Goal: Task Accomplishment & Management: Complete application form

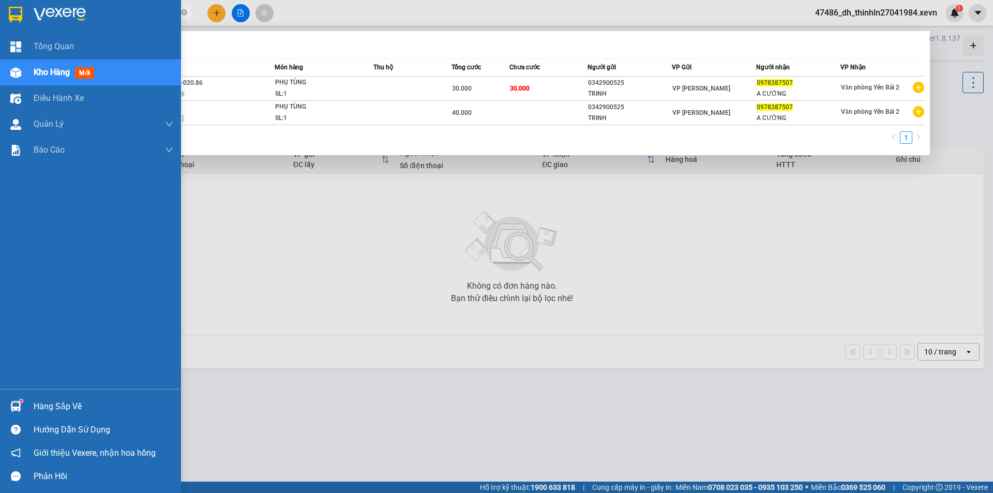
drag, startPoint x: 109, startPoint y: 16, endPoint x: 29, endPoint y: 17, distance: 79.7
click at [29, 17] on section "Kết quả tìm kiếm ( 2 ) Bộ lọc Mã ĐH Trạng thái Món hàng Thu hộ Tổng cước Chưa c…" at bounding box center [496, 246] width 993 height 493
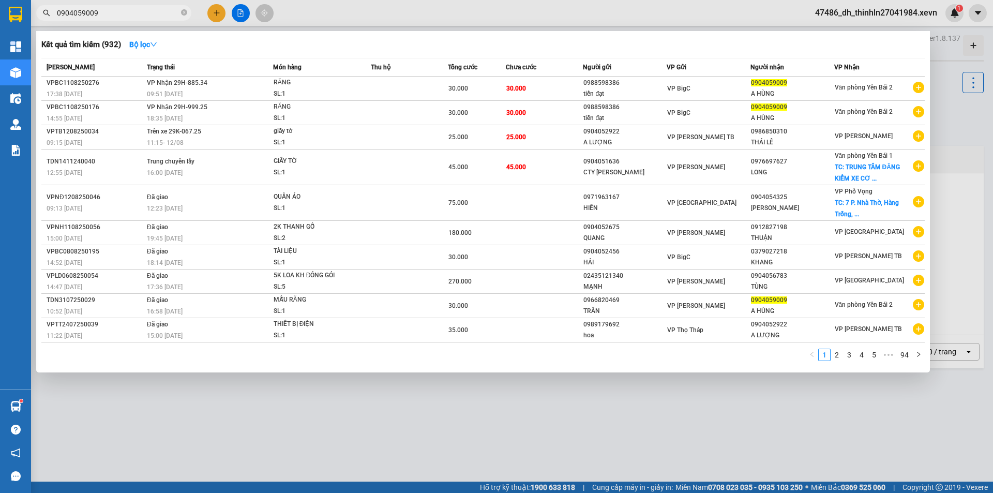
type input "0904059009"
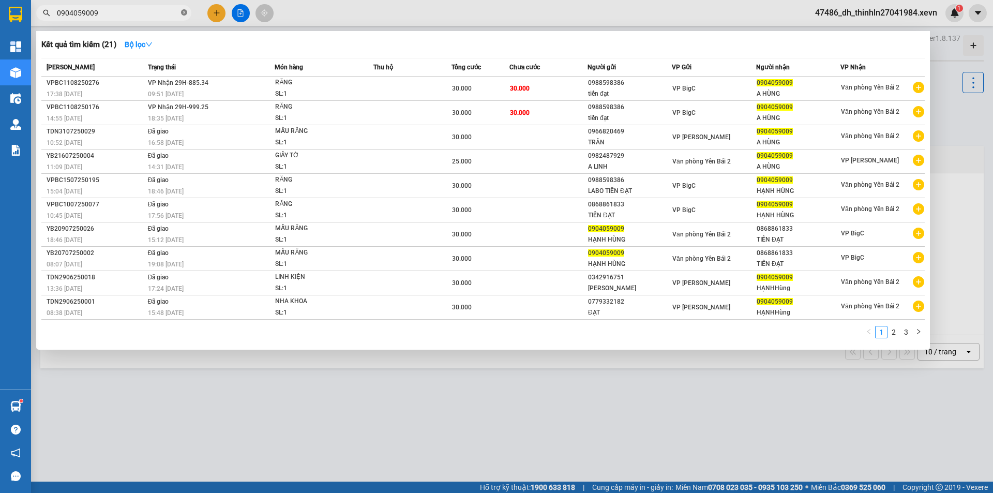
click at [184, 13] on icon "close-circle" at bounding box center [184, 12] width 6 height 6
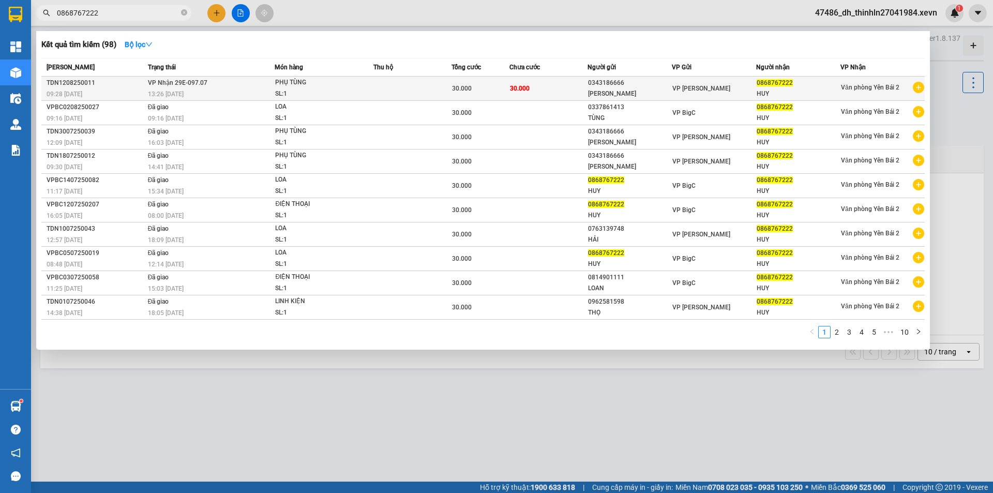
type input "0868767222"
click at [346, 90] on div "SL: 1" at bounding box center [314, 93] width 78 height 11
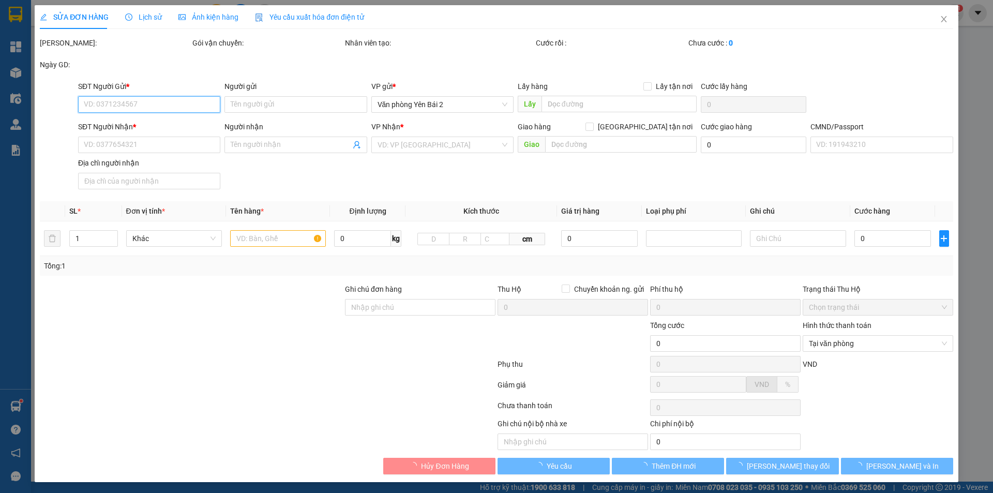
type input "0343186666"
type input "[PERSON_NAME]"
type input "0868767222"
type input "HUY"
type input "015199000097 [PERSON_NAME]"
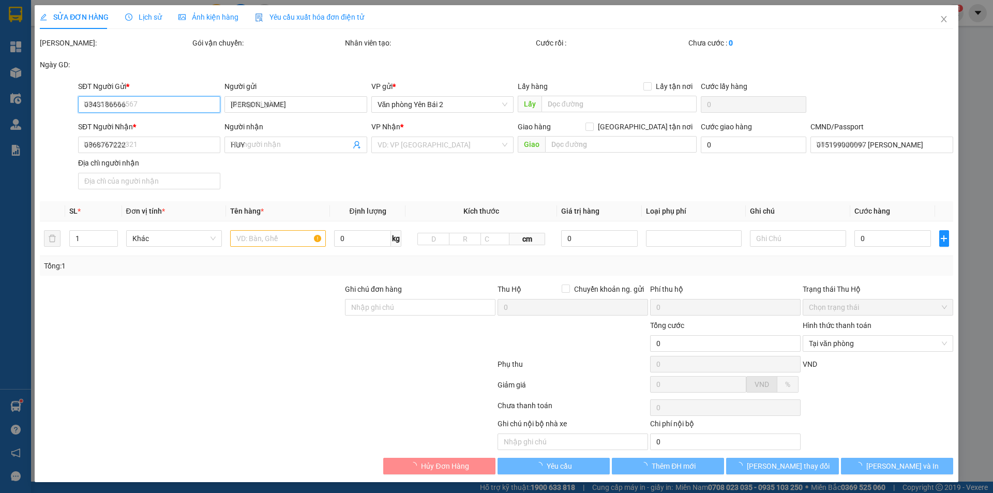
type input "30.000"
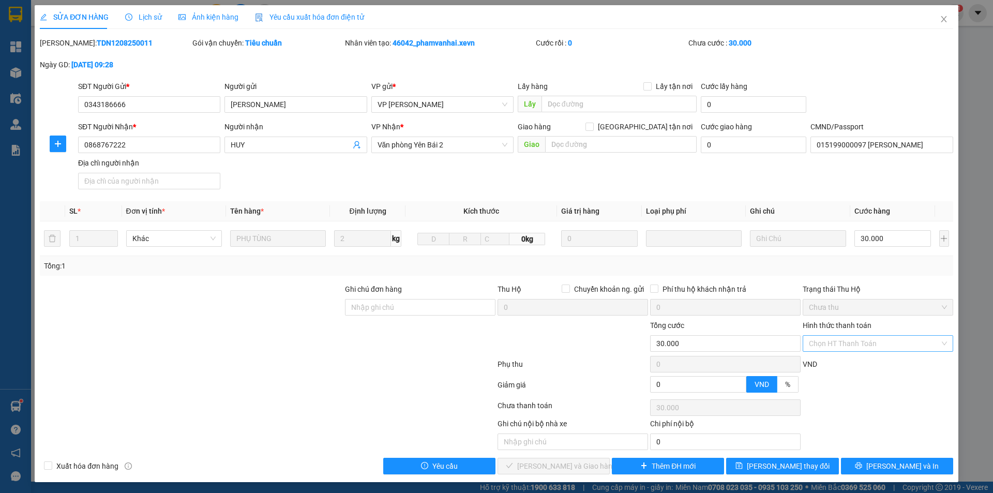
click at [916, 342] on input "Hình thức thanh toán" at bounding box center [874, 344] width 131 height 16
click at [846, 368] on div "Tại văn phòng" at bounding box center [871, 363] width 137 height 11
type input "0"
click at [550, 466] on span "[PERSON_NAME] và Giao hàng" at bounding box center [566, 465] width 99 height 11
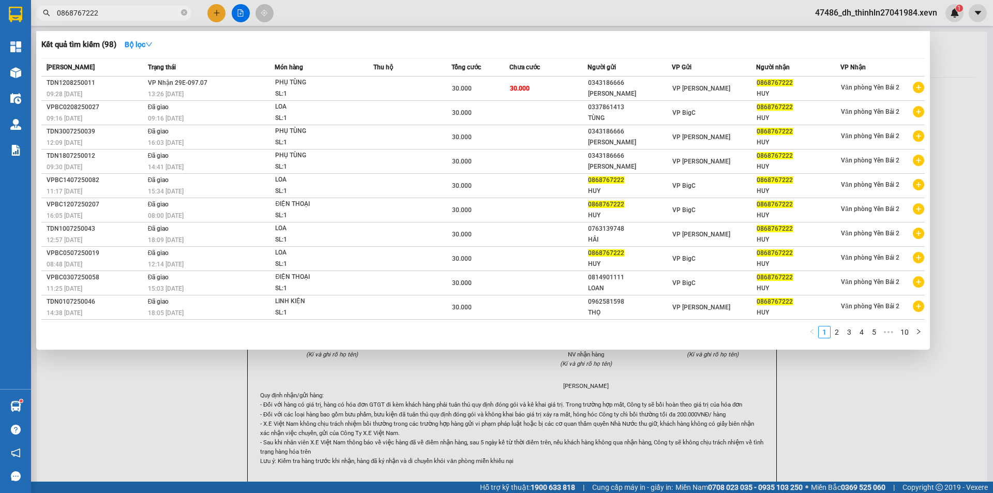
drag, startPoint x: 110, startPoint y: 14, endPoint x: 28, endPoint y: 23, distance: 82.2
click at [32, 22] on div "Kết quả tìm kiếm ( 98 ) Bộ lọc Mã ĐH Trạng thái Món hàng Thu hộ Tổng cước Chưa …" at bounding box center [101, 13] width 202 height 18
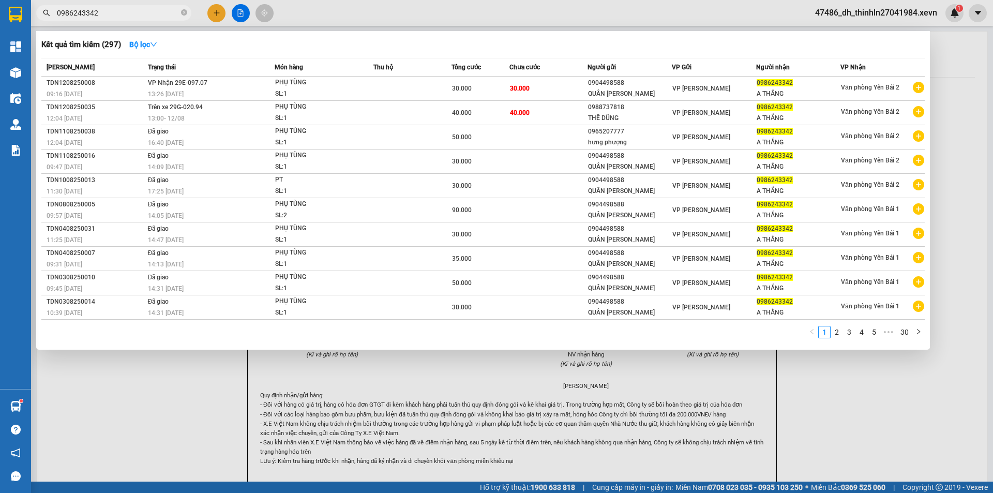
drag, startPoint x: 101, startPoint y: 13, endPoint x: 36, endPoint y: 20, distance: 65.6
click at [36, 20] on div "0986243342" at bounding box center [101, 13] width 202 height 16
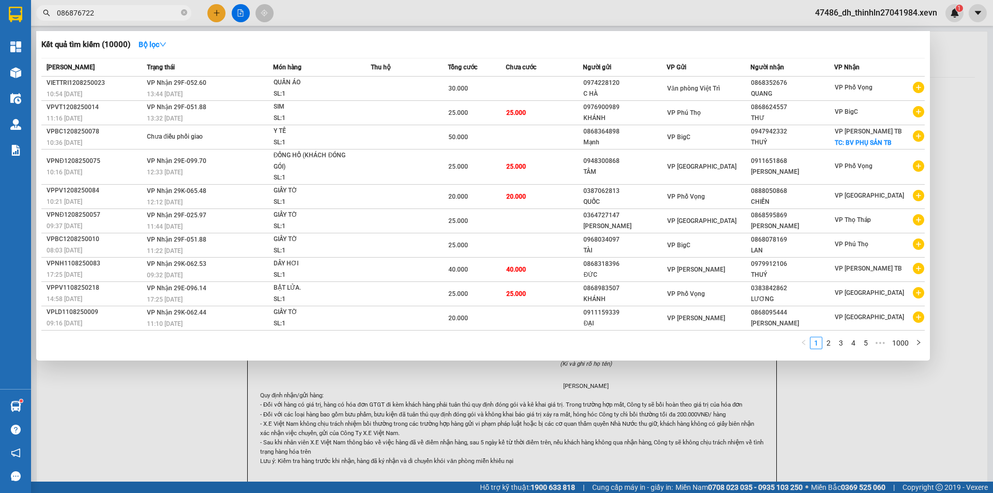
type input "0868767222"
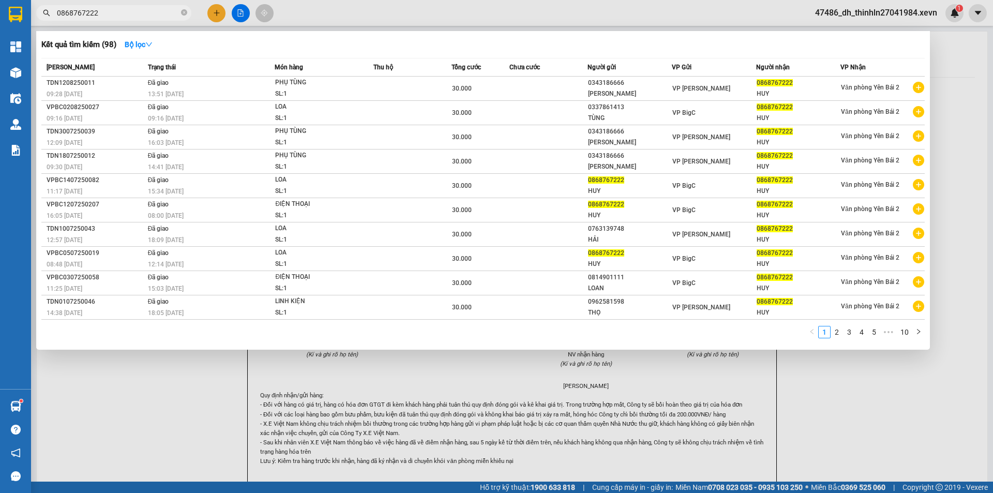
drag, startPoint x: 103, startPoint y: 16, endPoint x: 47, endPoint y: 17, distance: 56.4
click at [47, 17] on span "0868767222" at bounding box center [113, 13] width 155 height 16
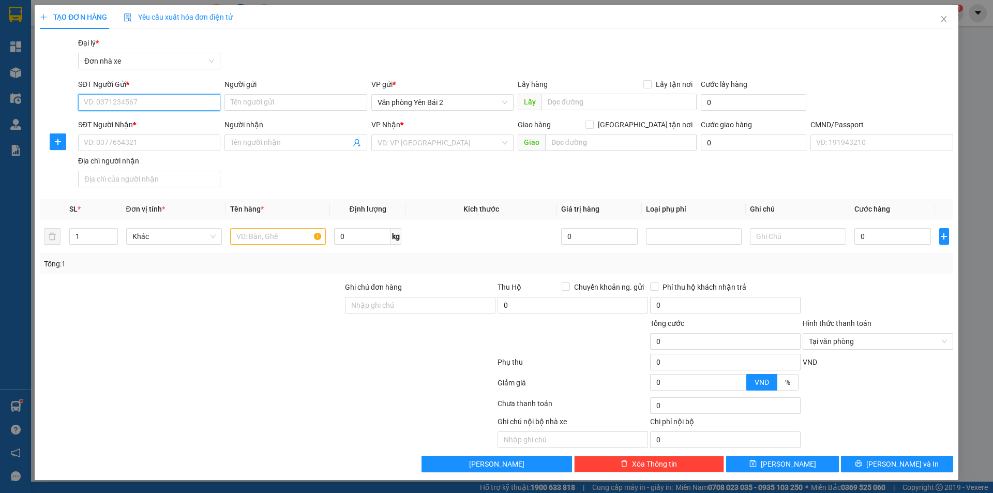
click at [149, 103] on input "SĐT Người Gửi *" at bounding box center [149, 102] width 142 height 17
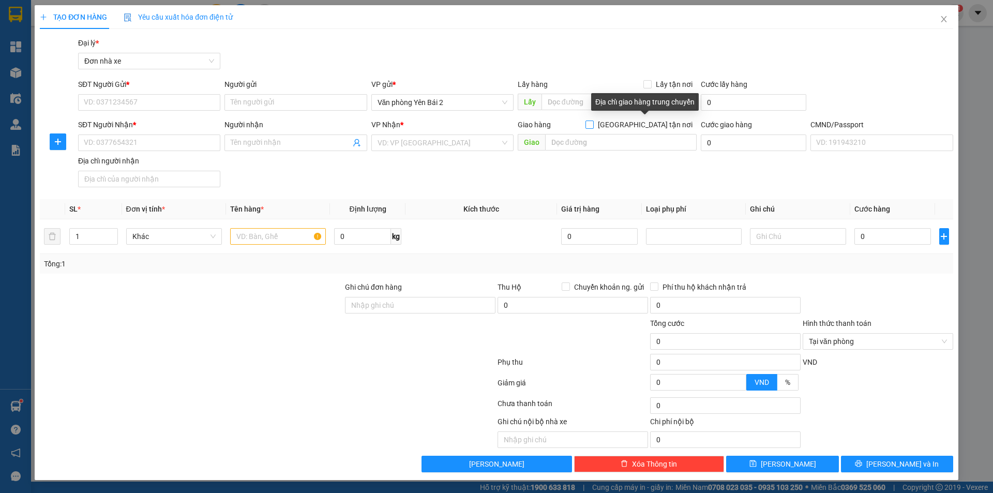
click at [593, 126] on input "[GEOGRAPHIC_DATA] tận nơi" at bounding box center [589, 124] width 7 height 7
checkbox input "true"
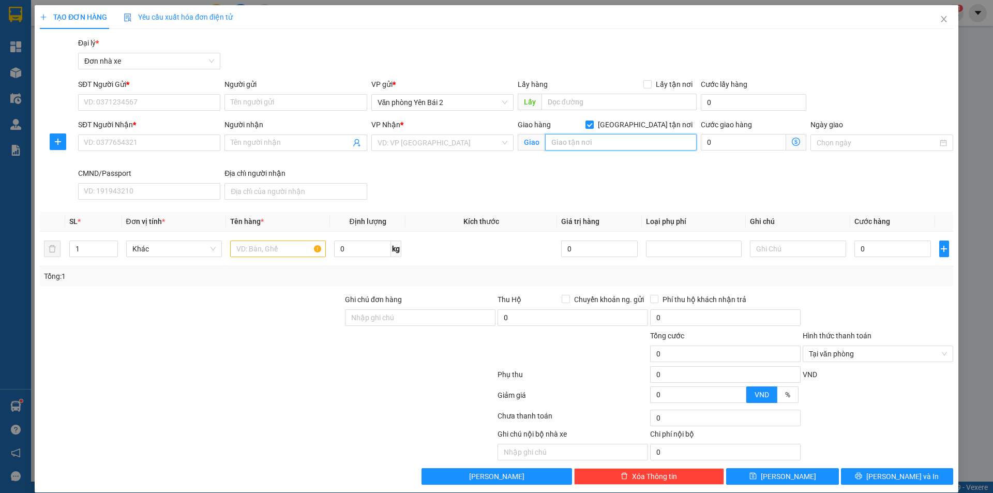
click at [594, 139] on input "text" at bounding box center [621, 142] width 152 height 17
type input "1"
type input "13"
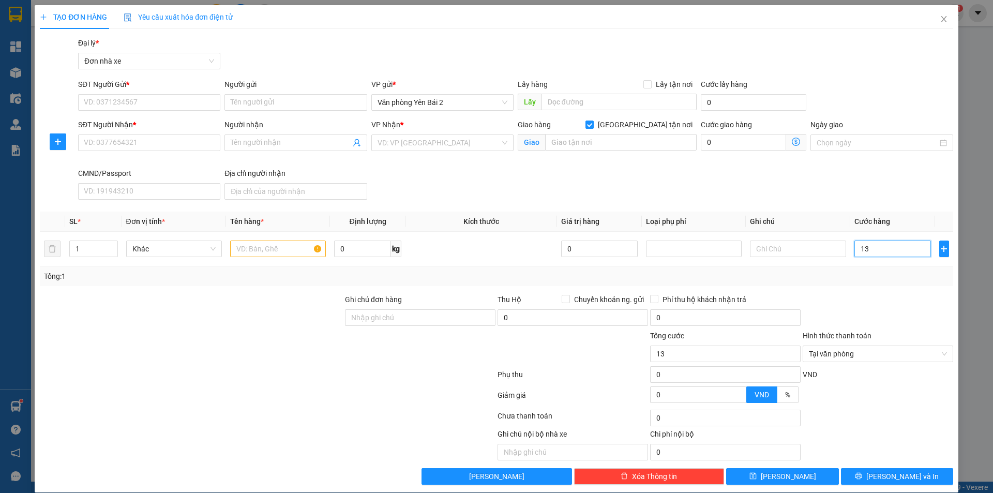
type input "135"
type input "1.350"
type input "13.500"
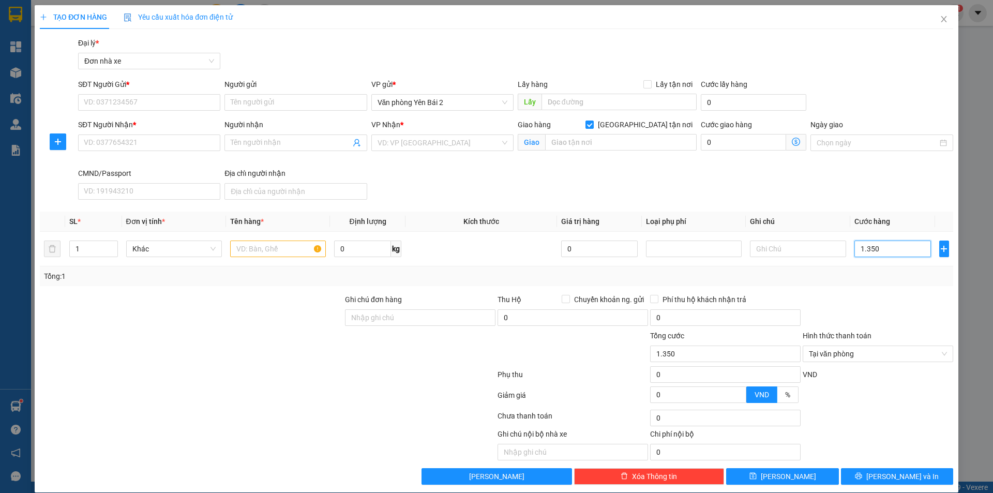
type input "13.500"
type input "135.000"
click at [123, 102] on input "SĐT Người Gửi *" at bounding box center [149, 102] width 142 height 17
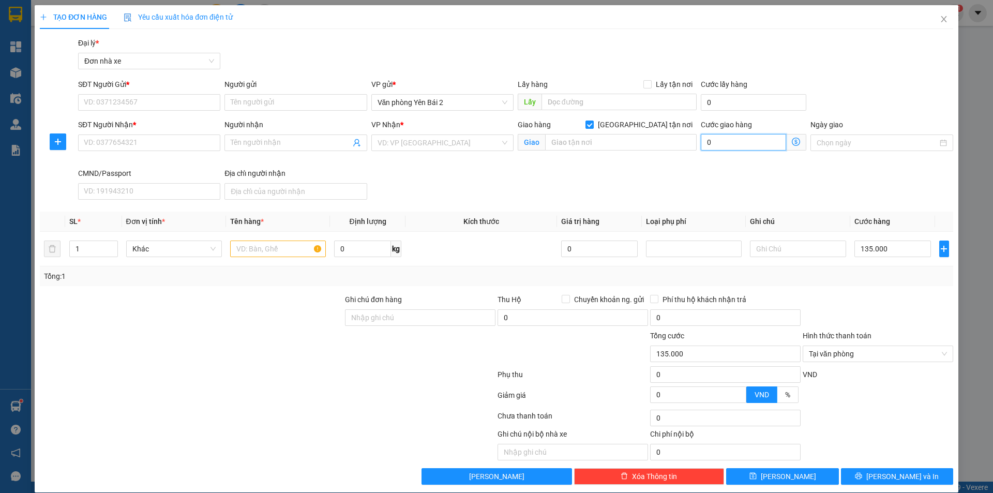
type input "135.009"
type input "9"
type input "135.095"
type input "95"
type input "135.950"
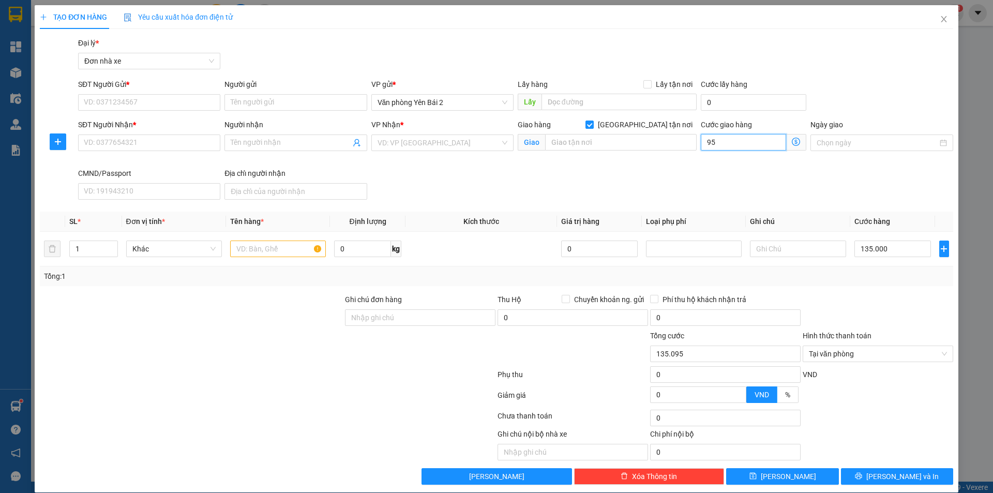
type input "950"
type input "144.500"
type input "9.500"
type input "230.000"
type input "95.000"
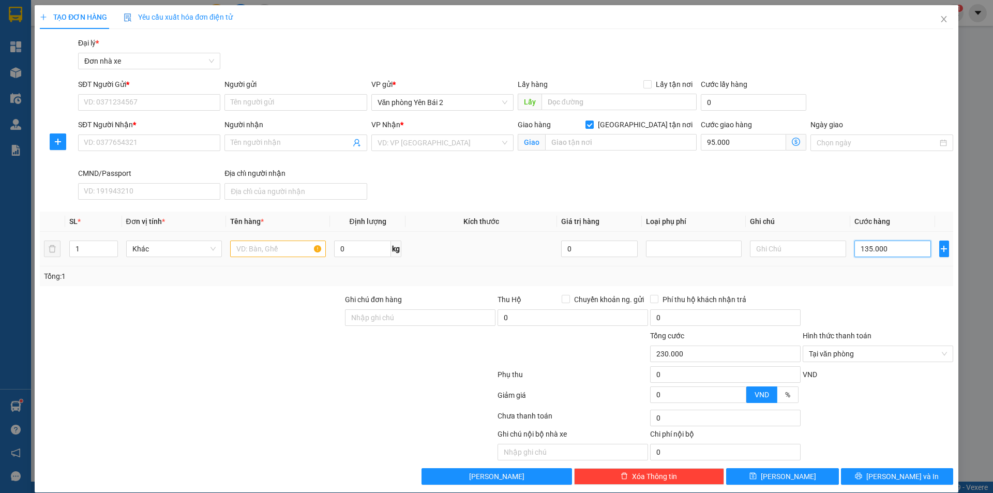
type input "0"
type input "95.000"
type input "0"
click at [750, 211] on div "Transit Pickup Surcharge Ids Transit Deliver Surcharge Ids Transit Deliver Surc…" at bounding box center [496, 260] width 913 height 447
click at [157, 101] on input "SĐT Người Gửi *" at bounding box center [149, 102] width 142 height 17
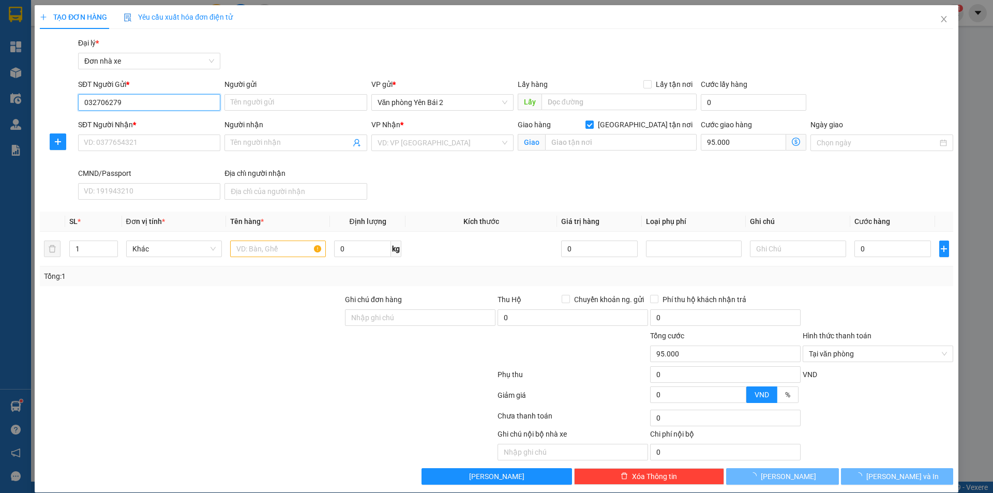
type input "0327062792"
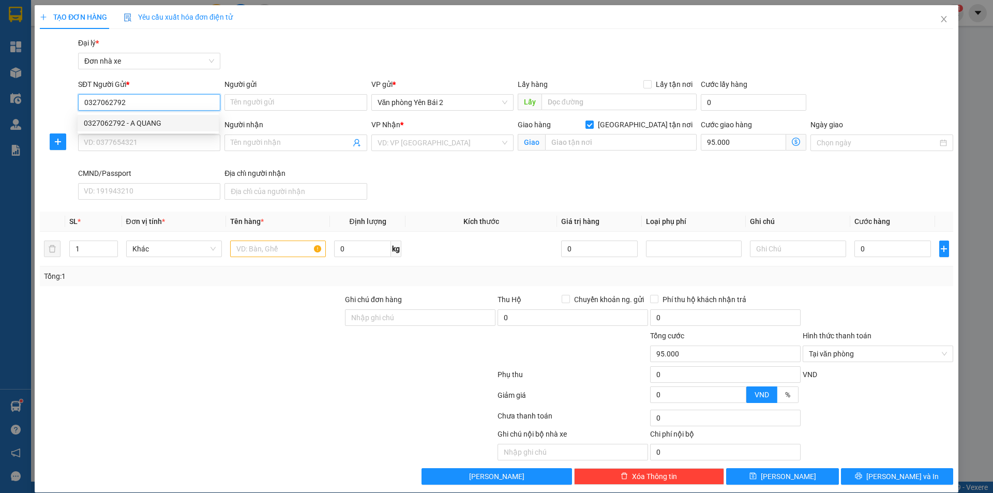
click at [185, 118] on div "0327062792 - A QUANG" at bounding box center [148, 122] width 129 height 11
type input "A QUANG"
type input "0327062792"
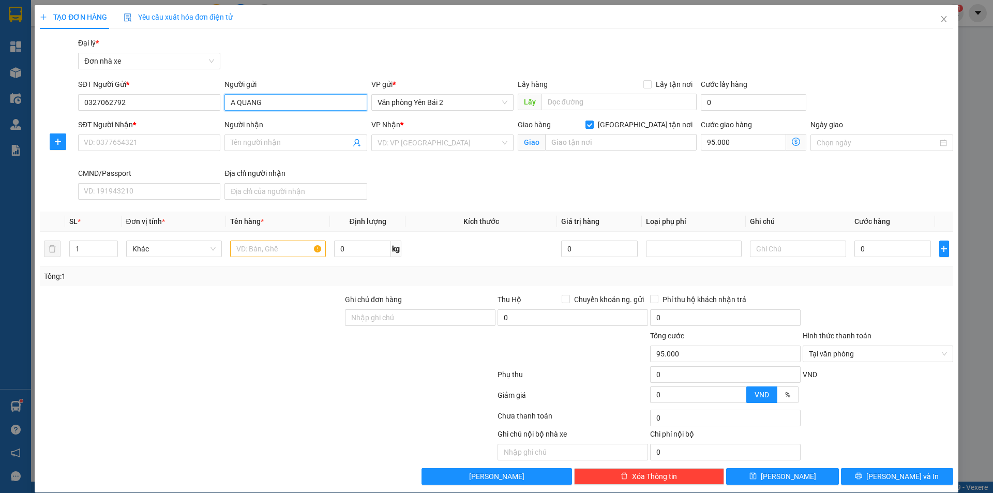
click at [260, 99] on input "A QUANG" at bounding box center [295, 102] width 142 height 17
click at [173, 141] on input "SĐT Người Nhận *" at bounding box center [149, 142] width 142 height 17
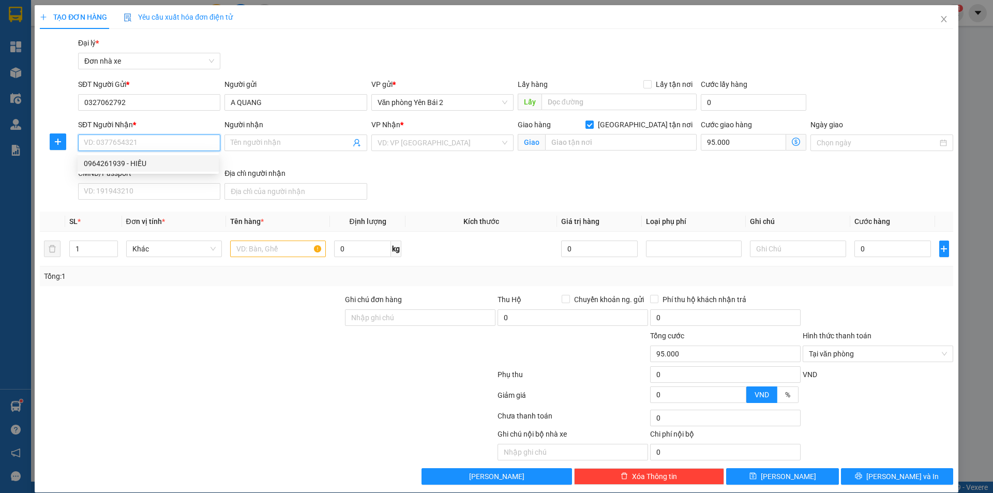
click at [153, 160] on div "0964261939 - HIẾU" at bounding box center [148, 163] width 129 height 11
type input "0964261939"
type input "HIẾU"
checkbox input "false"
type input "SMS"
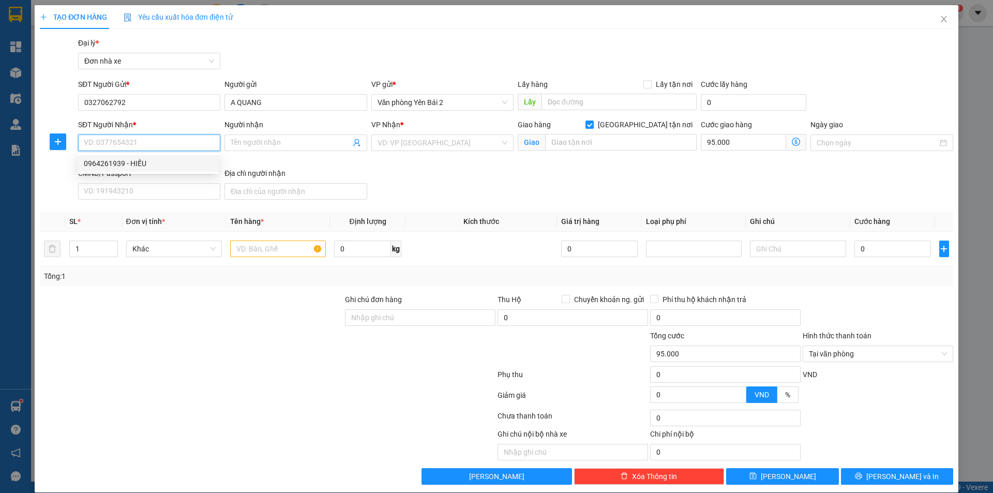
type input "0"
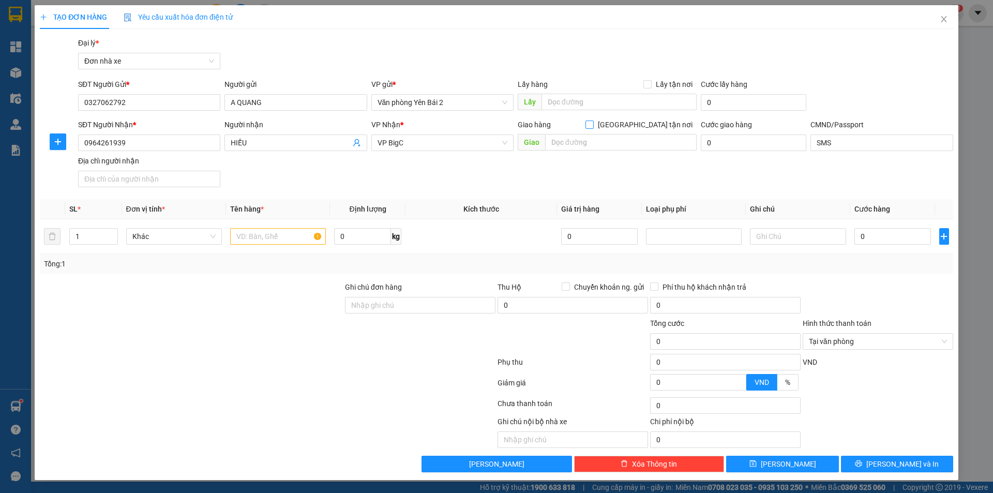
click at [593, 126] on input "[GEOGRAPHIC_DATA] tận nơi" at bounding box center [589, 124] width 7 height 7
checkbox input "true"
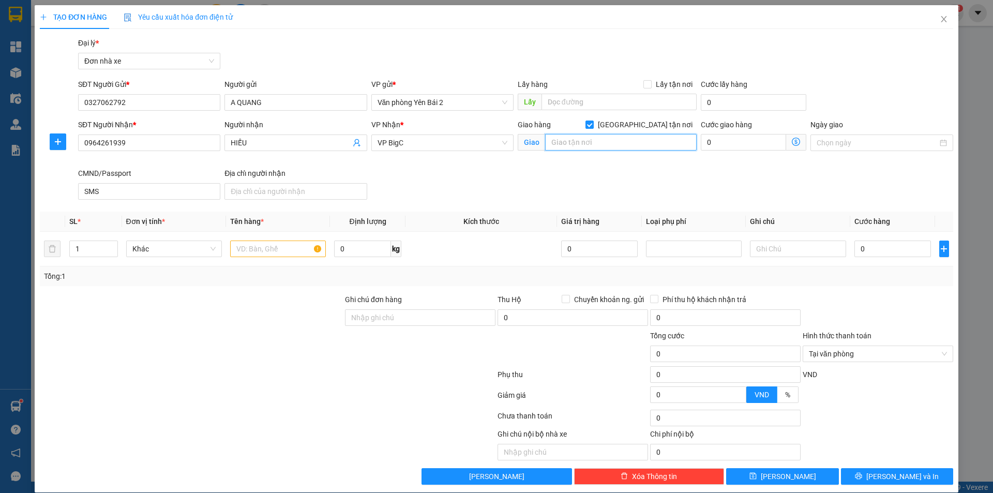
click at [601, 140] on input "text" at bounding box center [621, 142] width 152 height 17
type input "154 ngách 250/80 Phan Trọng Tuệ, Thanh Liệt, Thanh Trì, hN"
type input "9"
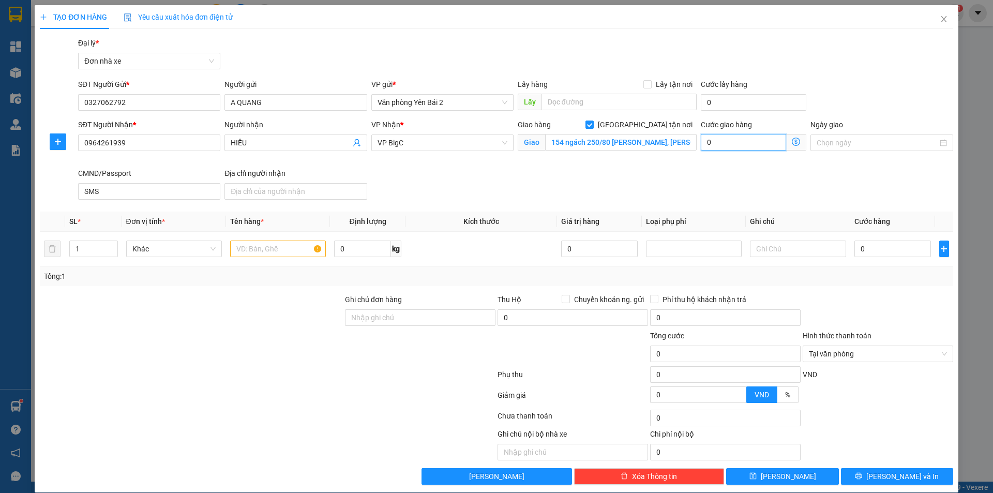
type input "9"
type input "95"
type input "950"
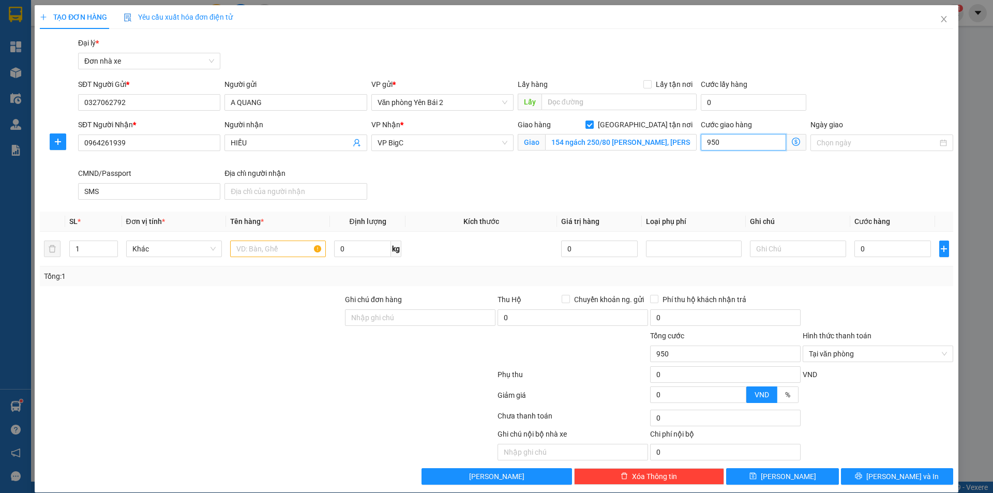
type input "9.500"
type input "95.000"
click at [459, 146] on span "VP BigC" at bounding box center [443, 143] width 130 height 16
type input "95.000"
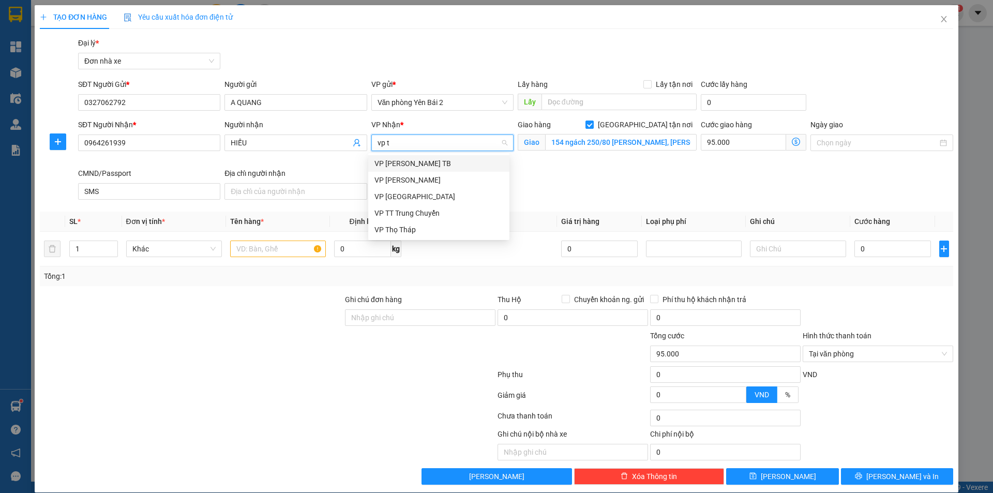
type input "vp tr"
click at [411, 181] on div "VP [PERSON_NAME]" at bounding box center [439, 179] width 129 height 11
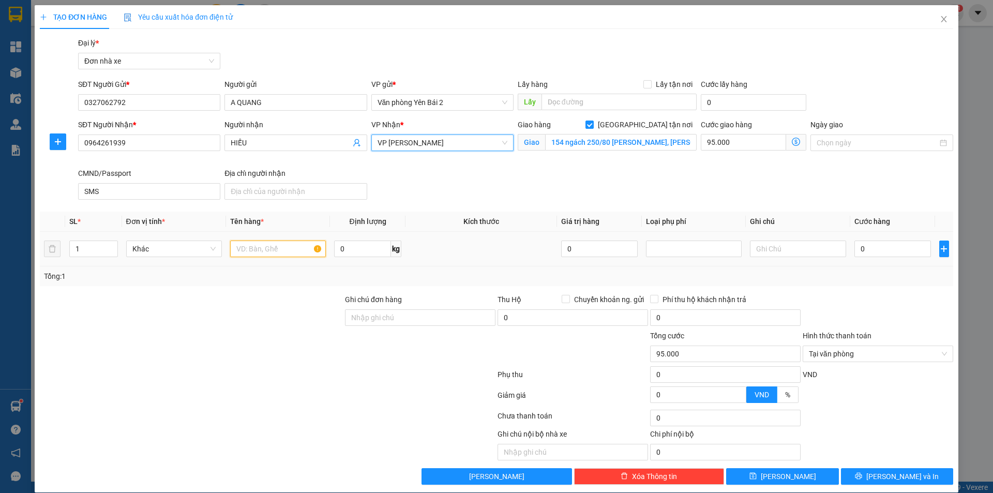
click at [295, 248] on input "text" at bounding box center [278, 249] width 96 height 17
type input "h"
type input "Hoa Quả"
click at [858, 248] on input "0" at bounding box center [893, 249] width 77 height 17
type input "4"
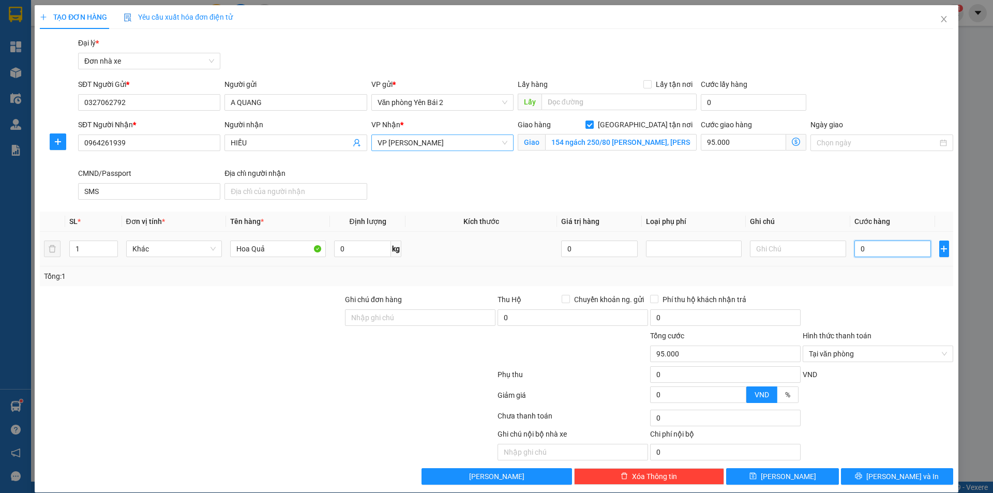
type input "95.004"
type input "40"
type input "95.040"
type input "400"
type input "95.400"
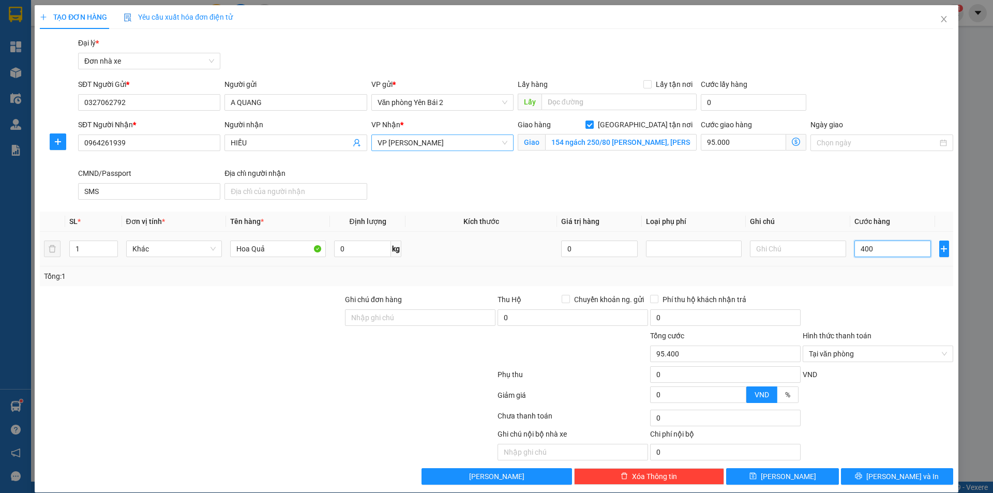
type input "4.000"
type input "99.000"
type input "40.000"
type input "135.000"
type input "40.000"
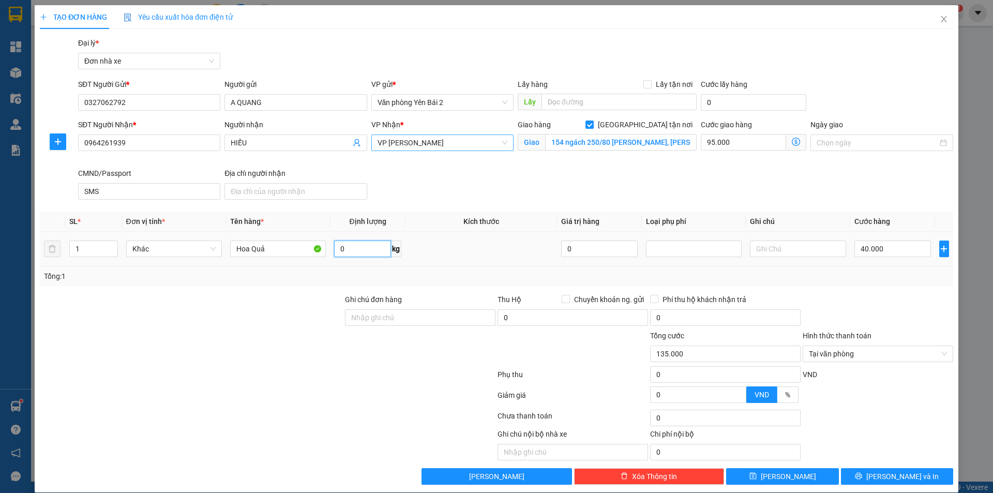
click at [347, 249] on input "0" at bounding box center [362, 249] width 57 height 17
type input "15"
click at [404, 416] on div at bounding box center [268, 418] width 458 height 21
click at [558, 145] on input "154 ngách 250/80 Phan Trọng Tuệ, Thanh Liệt, Thanh Trì, hN" at bounding box center [621, 142] width 152 height 17
click at [590, 184] on div "SĐT Người Nhận * 0964261939 Người nhận HIẾU VP Nhận * VP Trần Đại Nghĩa Giao hà…" at bounding box center [515, 161] width 879 height 85
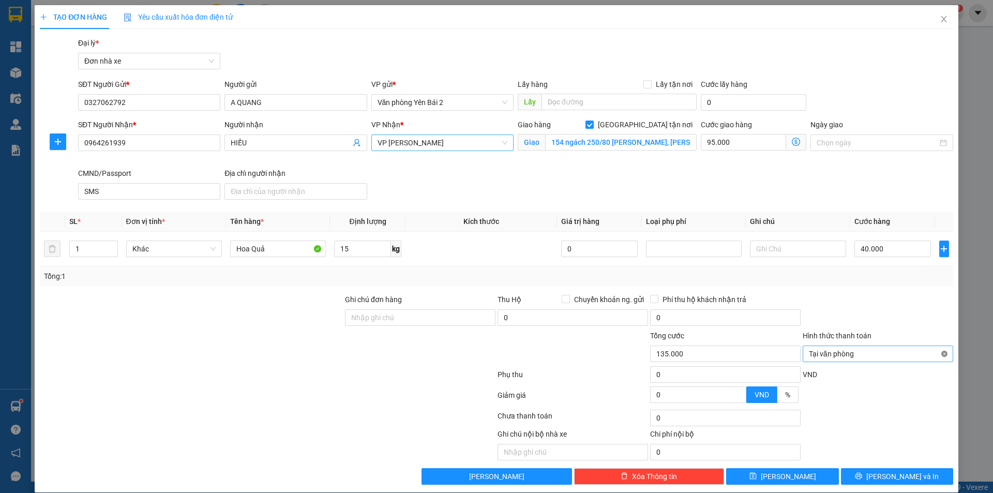
type input "135.000"
click at [881, 478] on span "[PERSON_NAME] và In" at bounding box center [902, 476] width 72 height 11
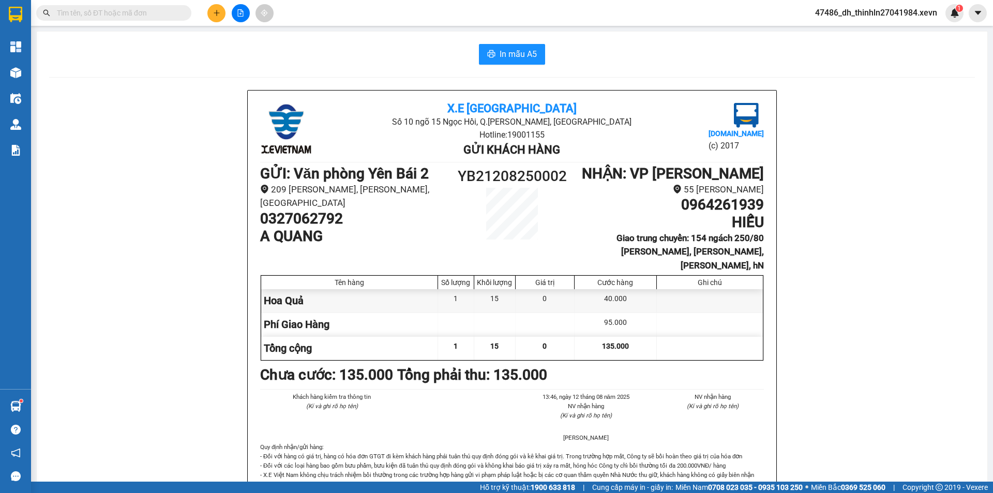
click at [110, 10] on input "text" at bounding box center [118, 12] width 122 height 11
click at [235, 49] on div "In mẫu A5" at bounding box center [512, 54] width 926 height 21
click at [212, 12] on button at bounding box center [216, 13] width 18 height 18
click at [371, 58] on div "In mẫu A5" at bounding box center [512, 54] width 926 height 21
click at [219, 16] on icon "plus" at bounding box center [216, 12] width 7 height 7
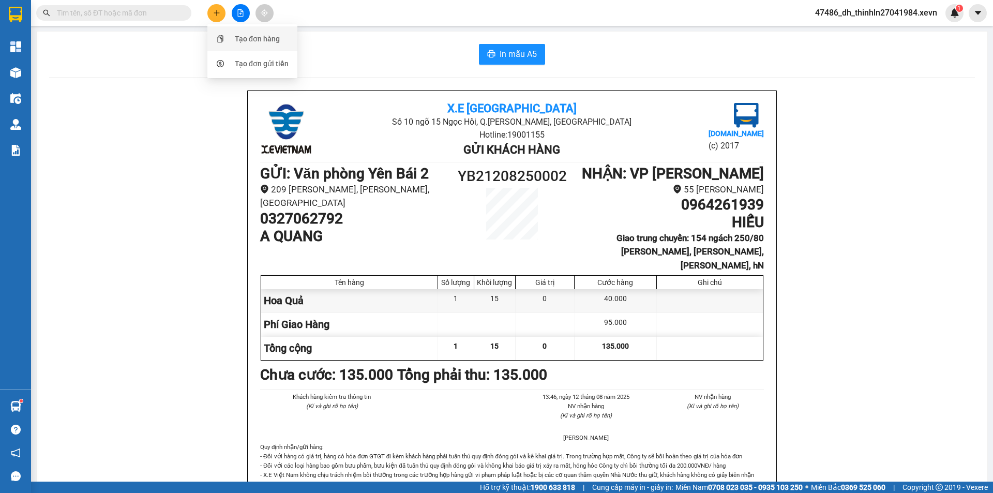
click at [237, 38] on div "Tạo đơn hàng" at bounding box center [257, 38] width 45 height 11
